Goal: Task Accomplishment & Management: Manage account settings

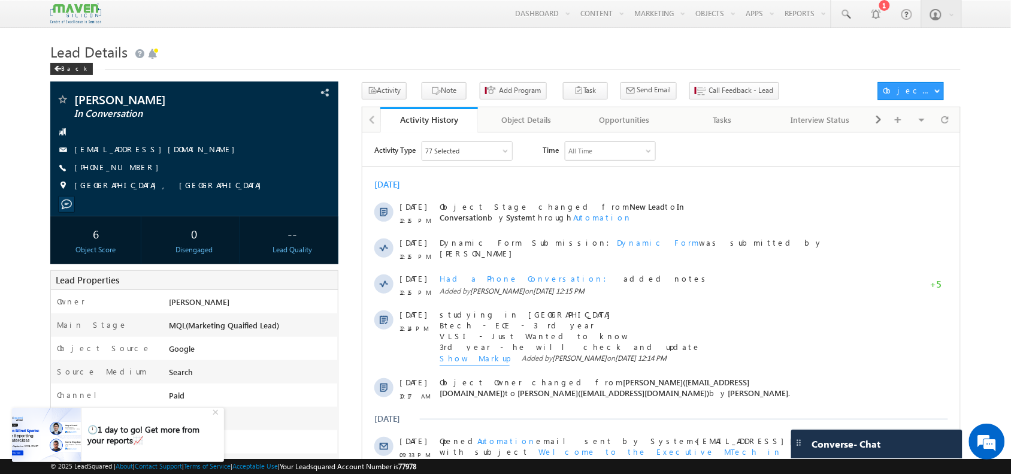
click at [337, 34] on body "Menu Shubham lsq6@ maven -sili con.c om" at bounding box center [505, 414] width 1011 height 828
click at [217, 409] on div "+" at bounding box center [217, 411] width 14 height 14
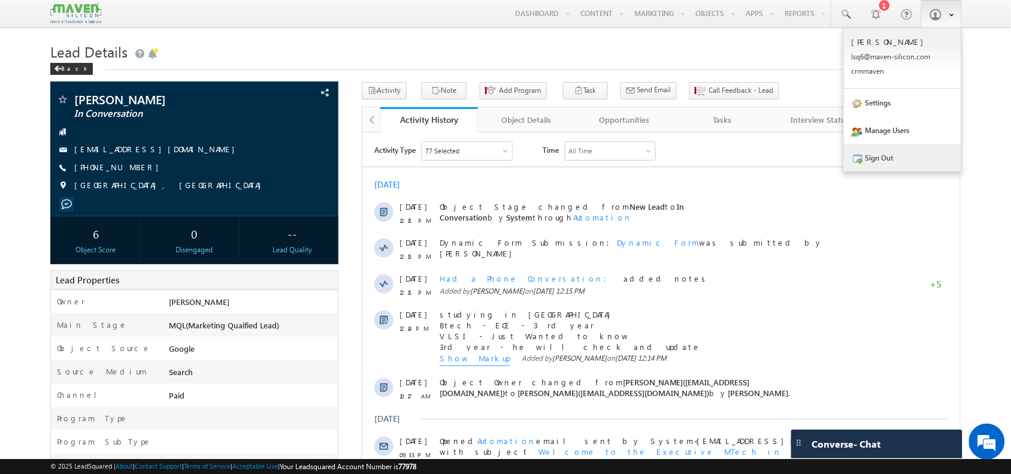
click at [891, 169] on link "Sign Out" at bounding box center [902, 158] width 117 height 28
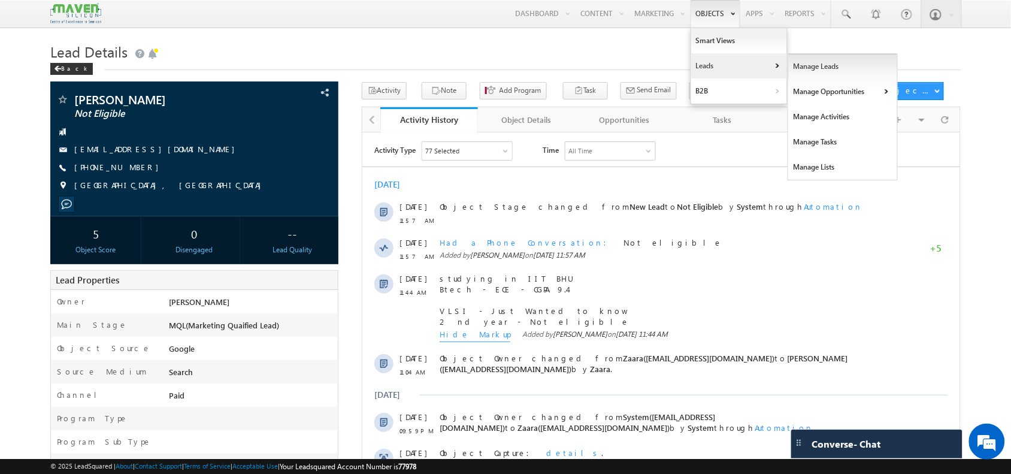
click at [818, 74] on link "Manage Leads" at bounding box center [843, 66] width 110 height 25
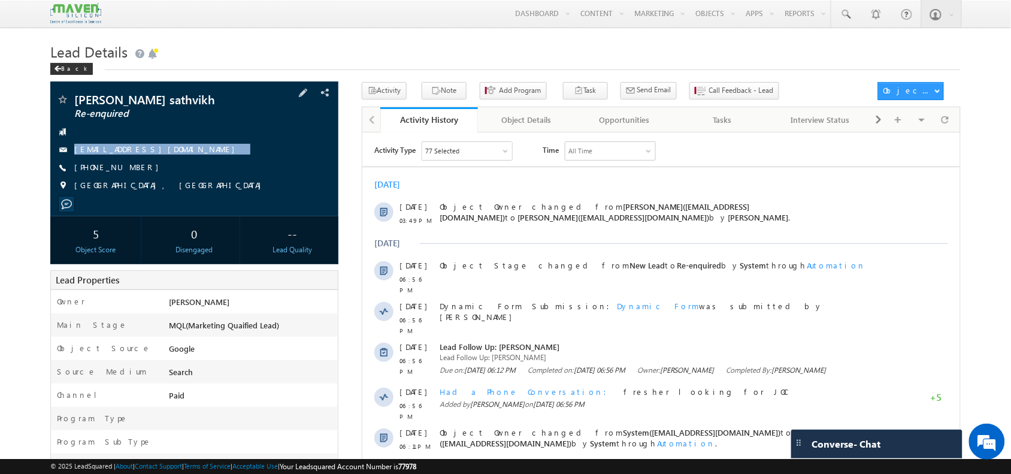
drag, startPoint x: 186, startPoint y: 154, endPoint x: 187, endPoint y: 171, distance: 17.4
click at [187, 171] on div "Depuru sathvikh Re-enquired depurusathvikh77@gmail.com +91-9441173798" at bounding box center [194, 145] width 276 height 104
copy div "depurusathvikh77@gmail.com"
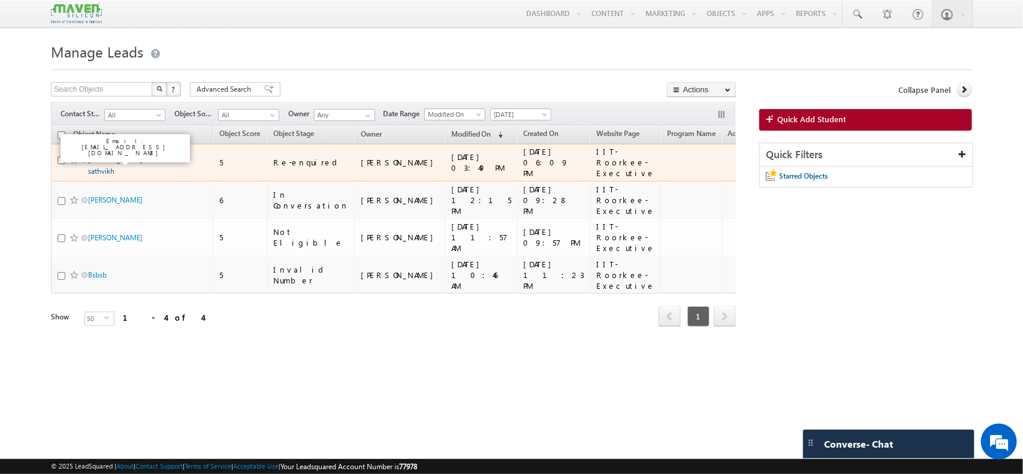
click at [110, 159] on link "[PERSON_NAME] sathvikh" at bounding box center [115, 165] width 55 height 20
